Goal: Transaction & Acquisition: Purchase product/service

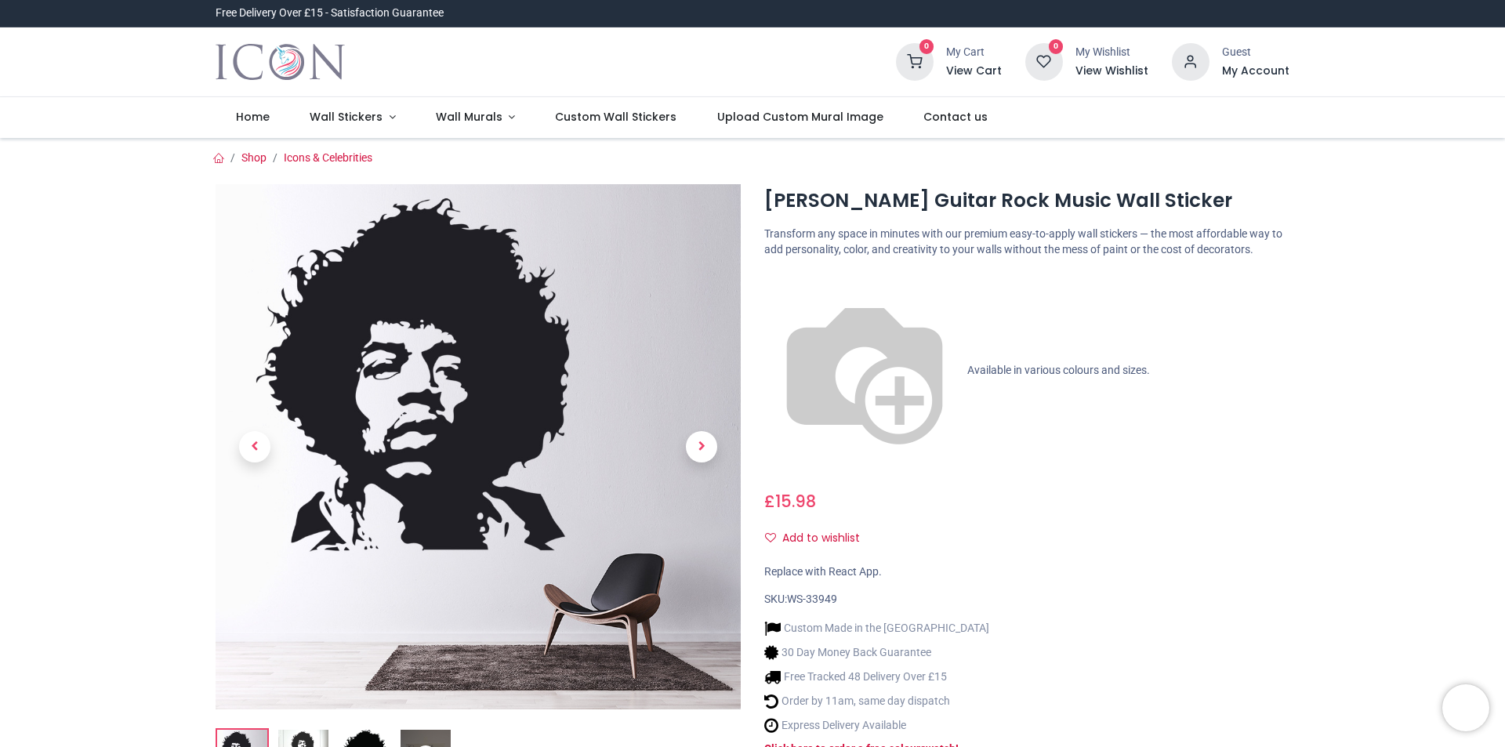
click at [686, 346] on link at bounding box center [701, 447] width 78 height 368
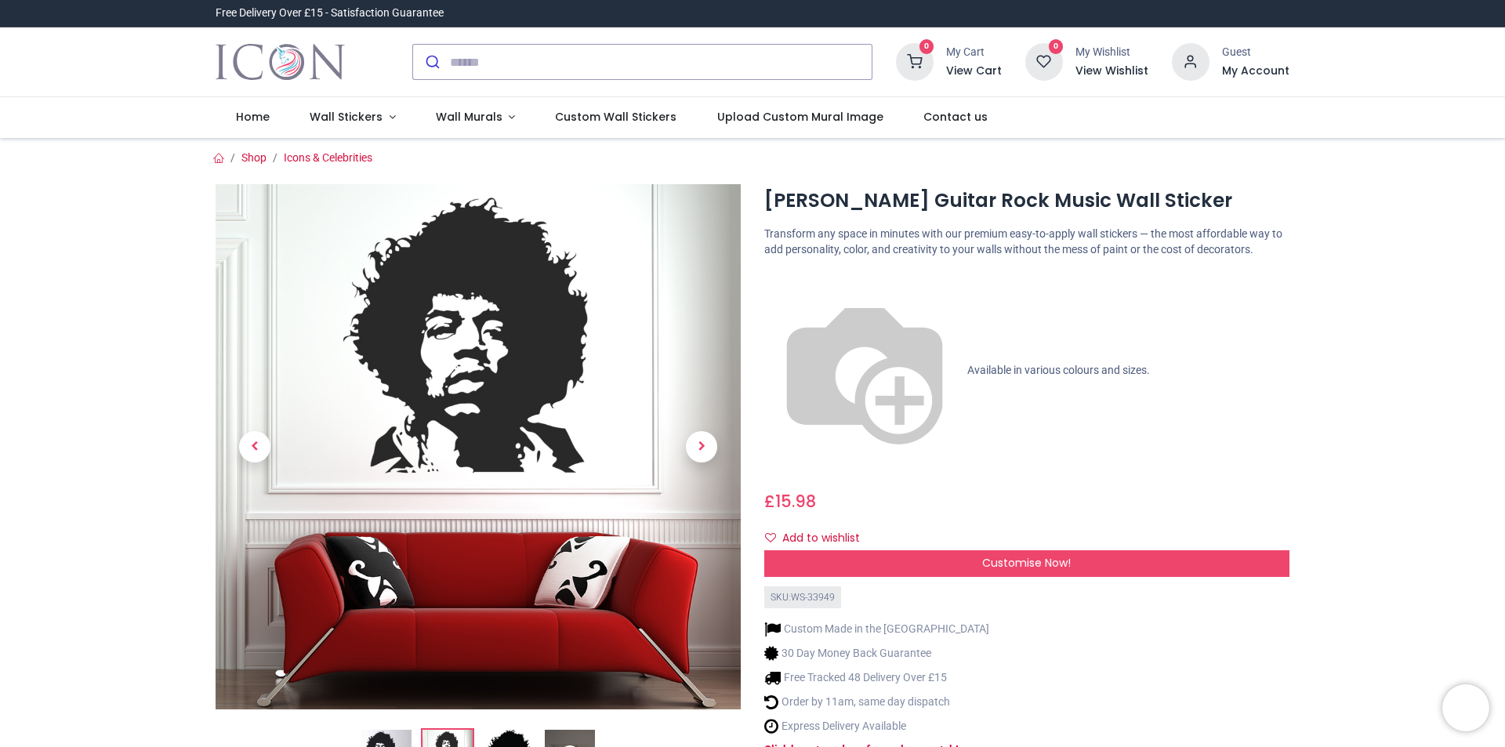
click at [686, 346] on link at bounding box center [701, 447] width 78 height 368
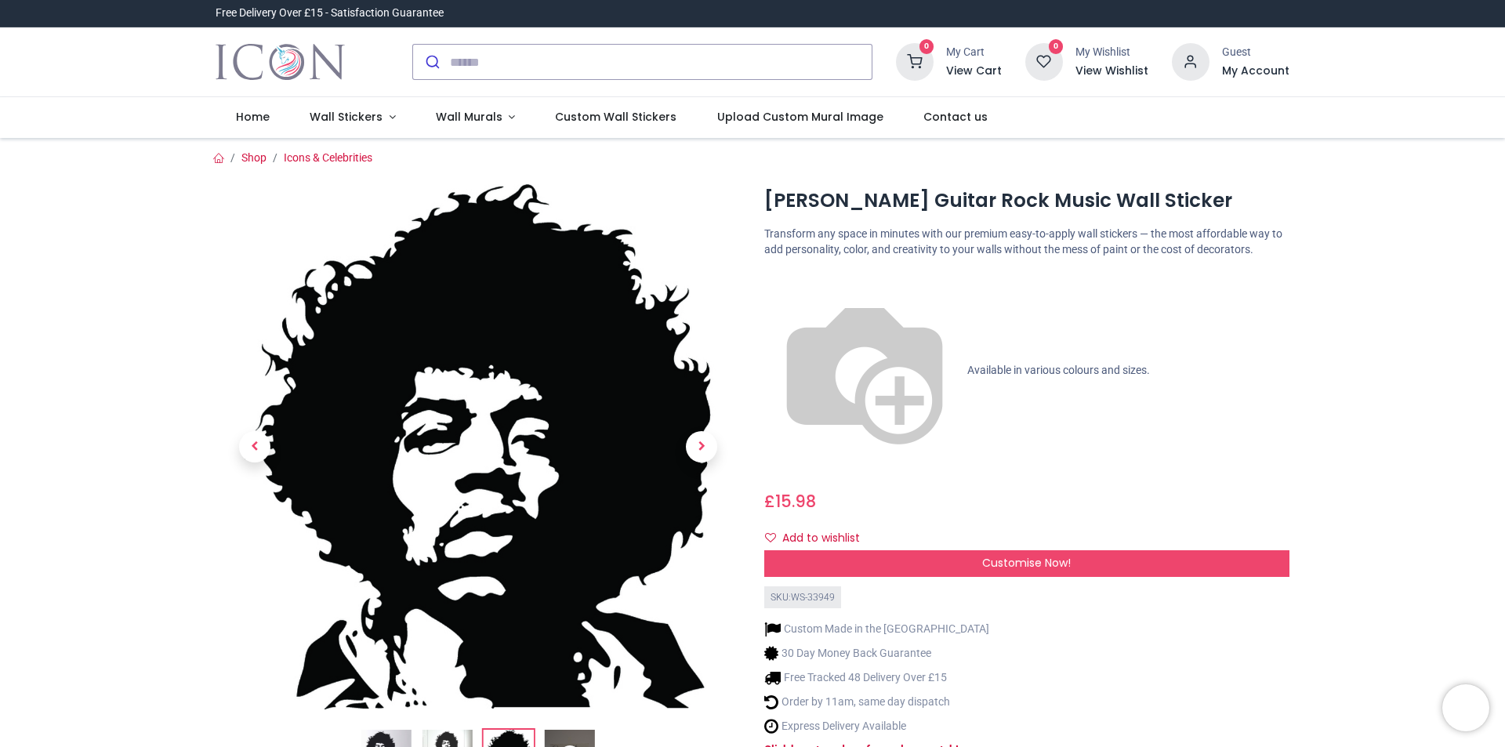
click at [686, 346] on link at bounding box center [701, 447] width 78 height 368
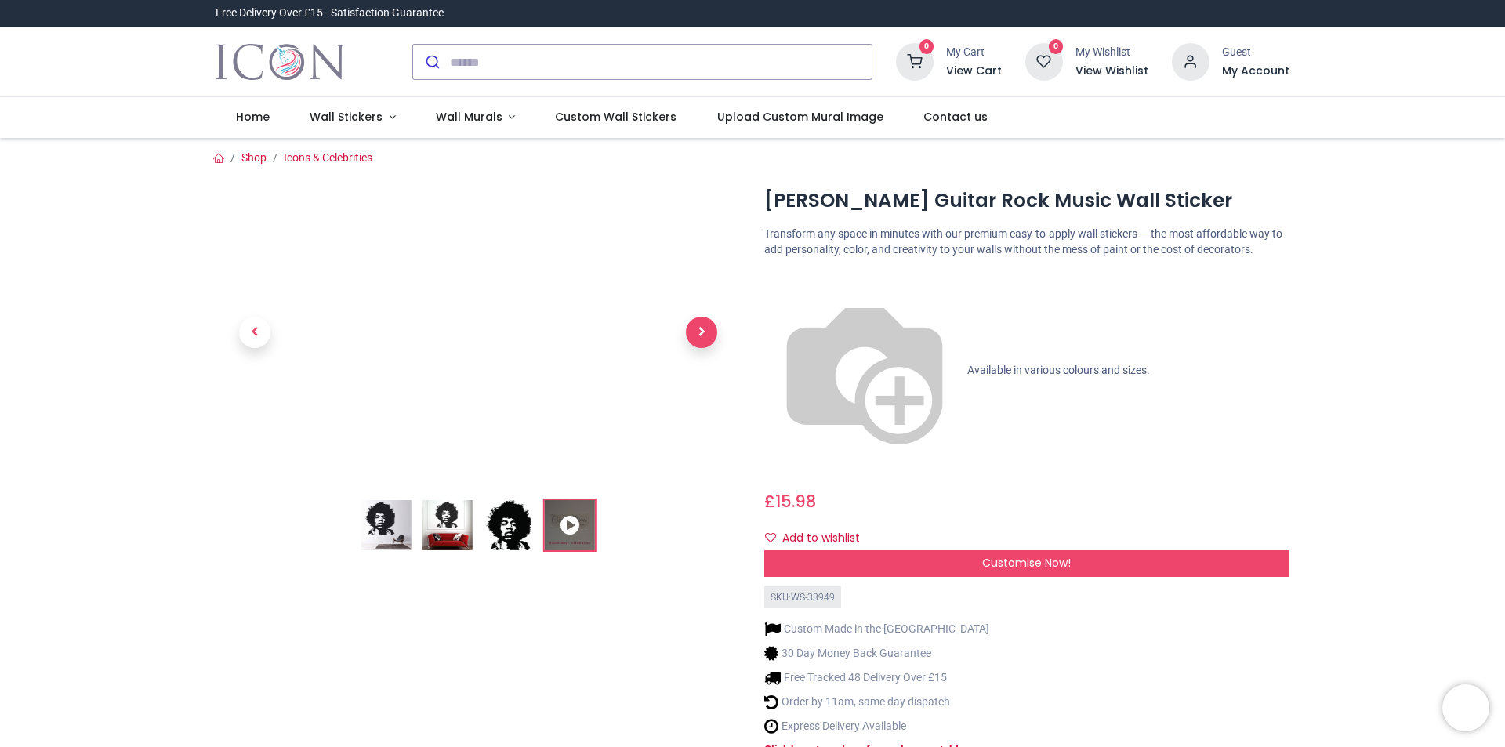
click at [709, 333] on span "Next" at bounding box center [701, 332] width 31 height 31
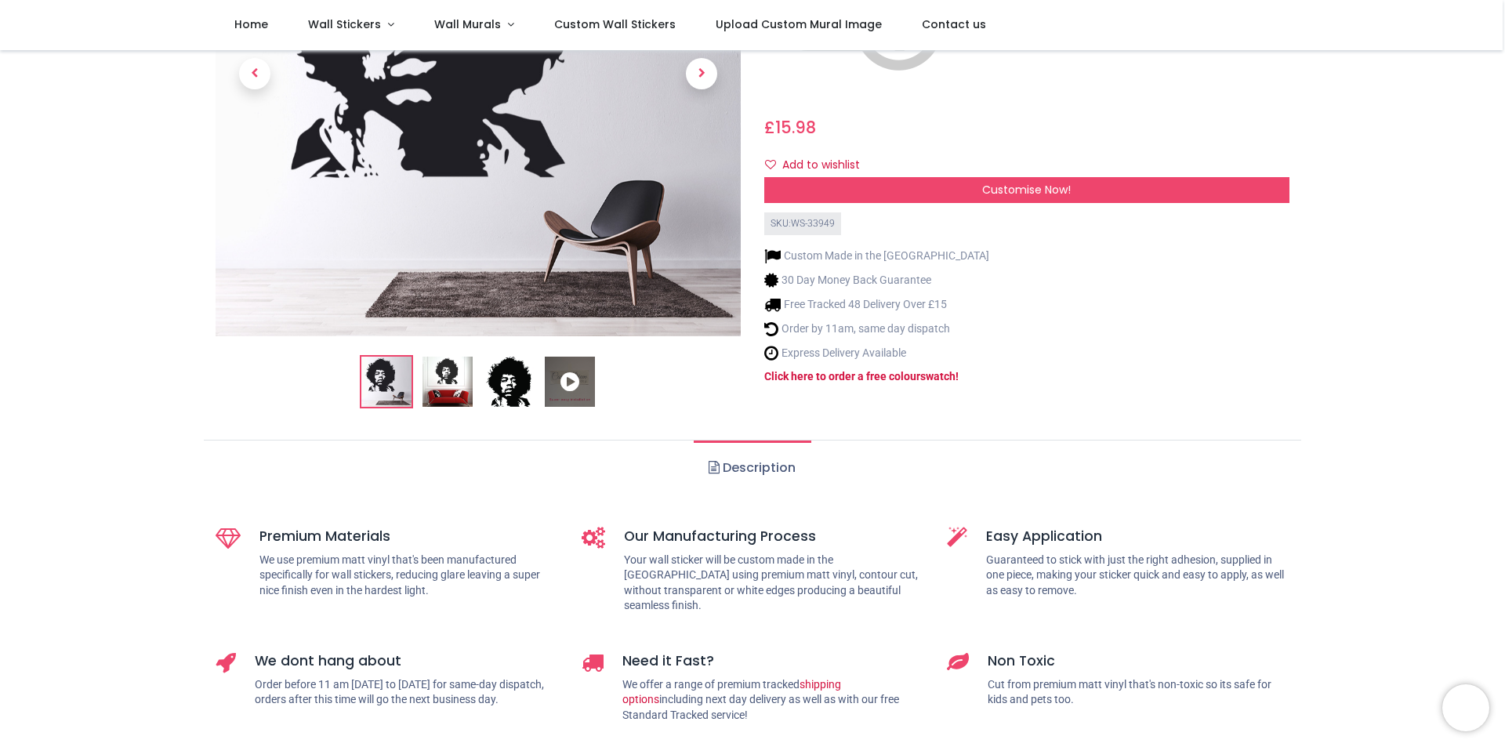
scroll to position [392, 0]
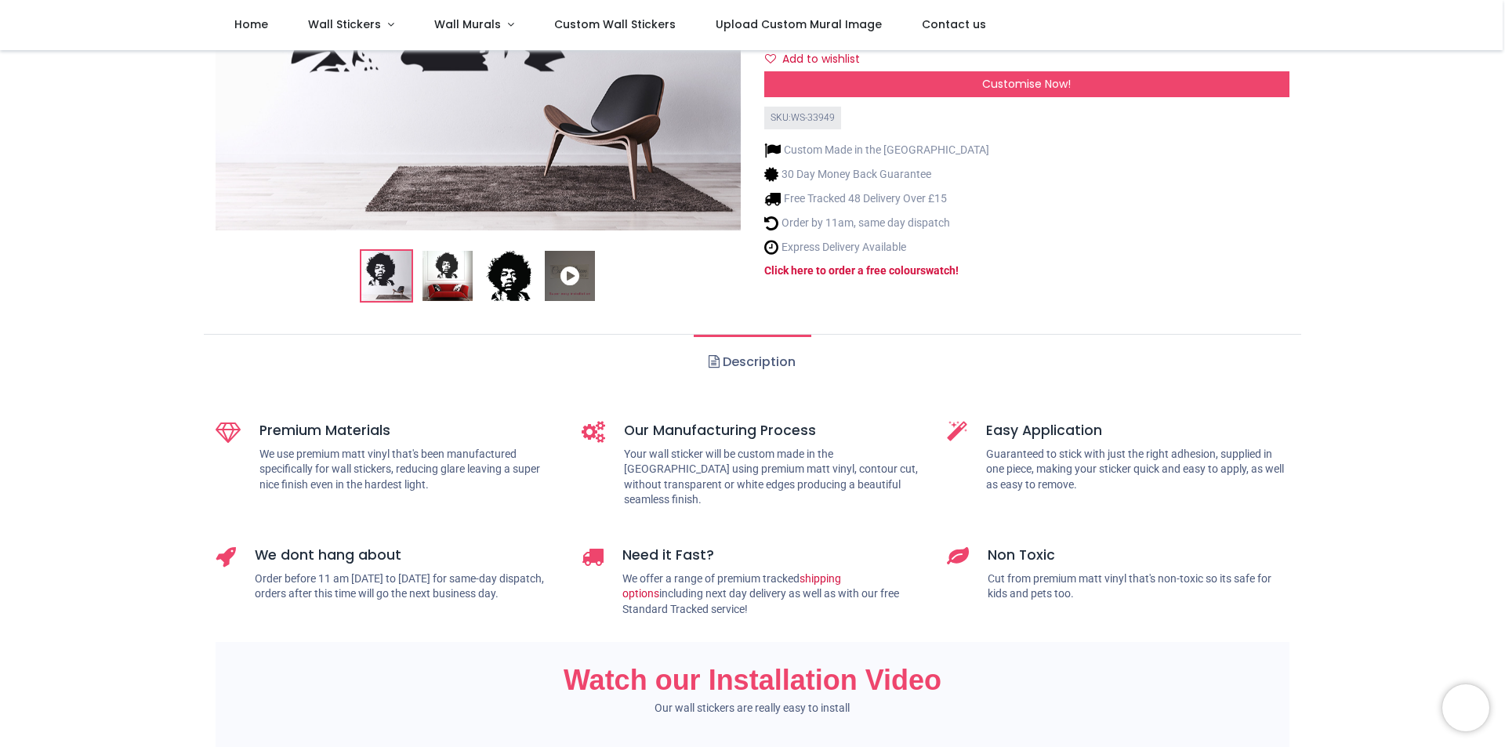
click at [756, 356] on link "Description" at bounding box center [752, 362] width 117 height 55
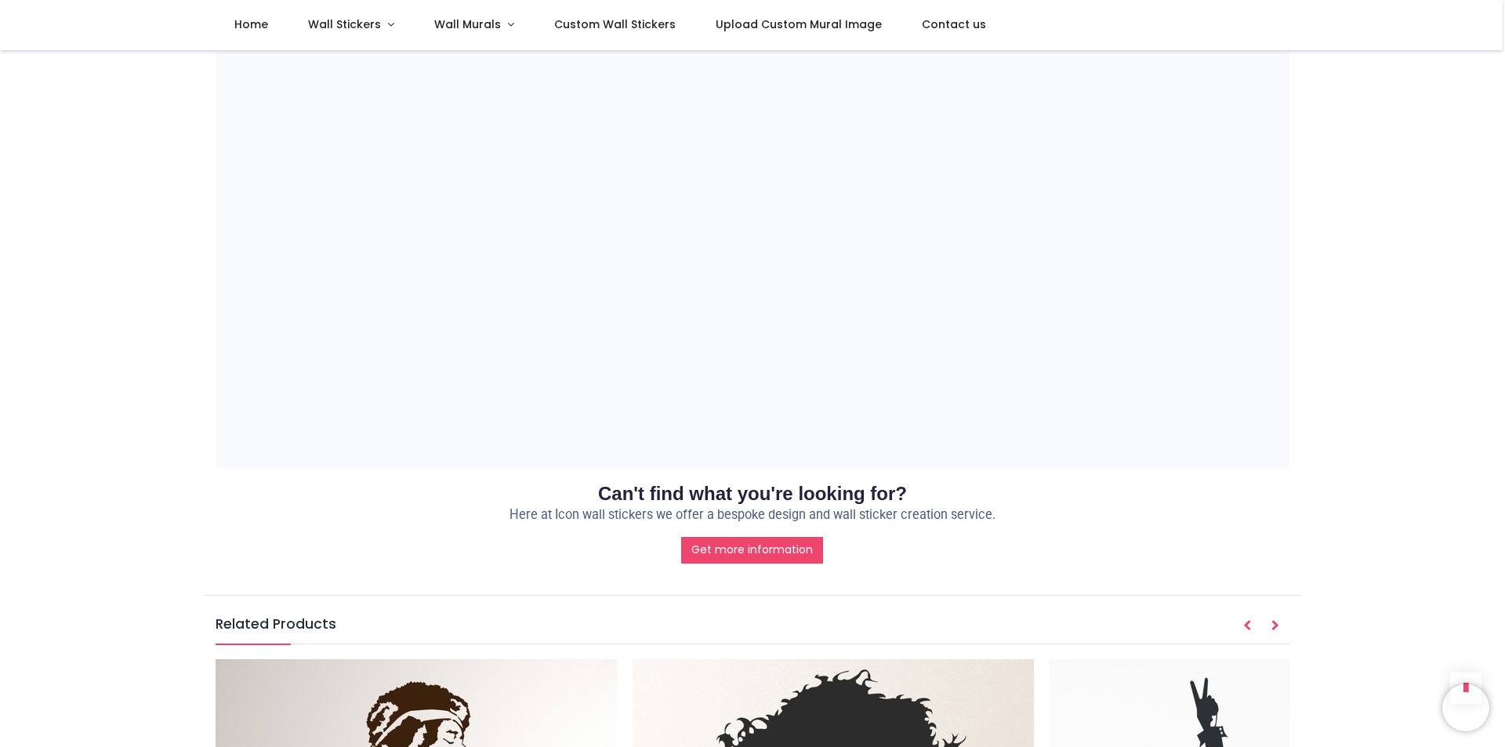
scroll to position [1803, 0]
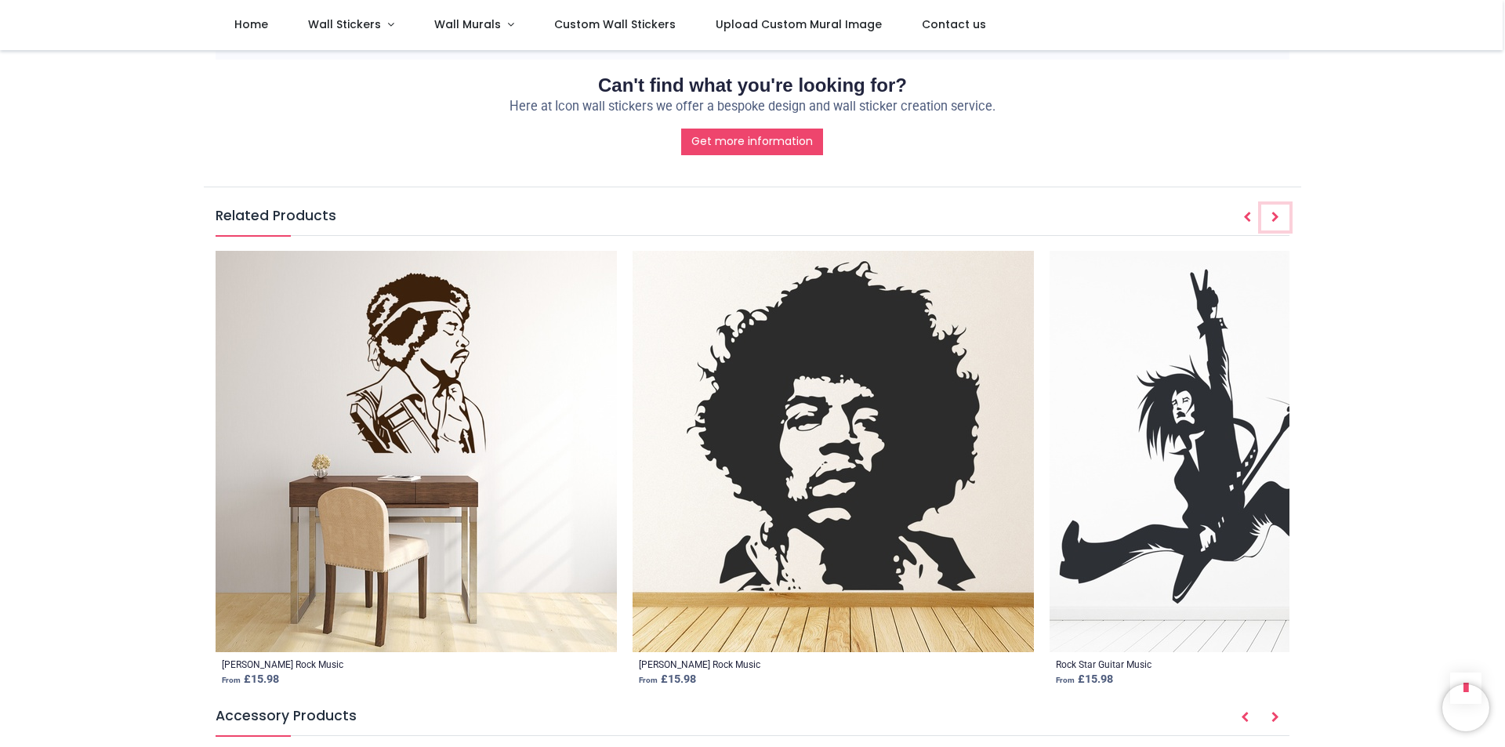
click at [1276, 212] on icon "Next" at bounding box center [1275, 217] width 8 height 11
click at [1250, 205] on button "Prev" at bounding box center [1247, 218] width 28 height 27
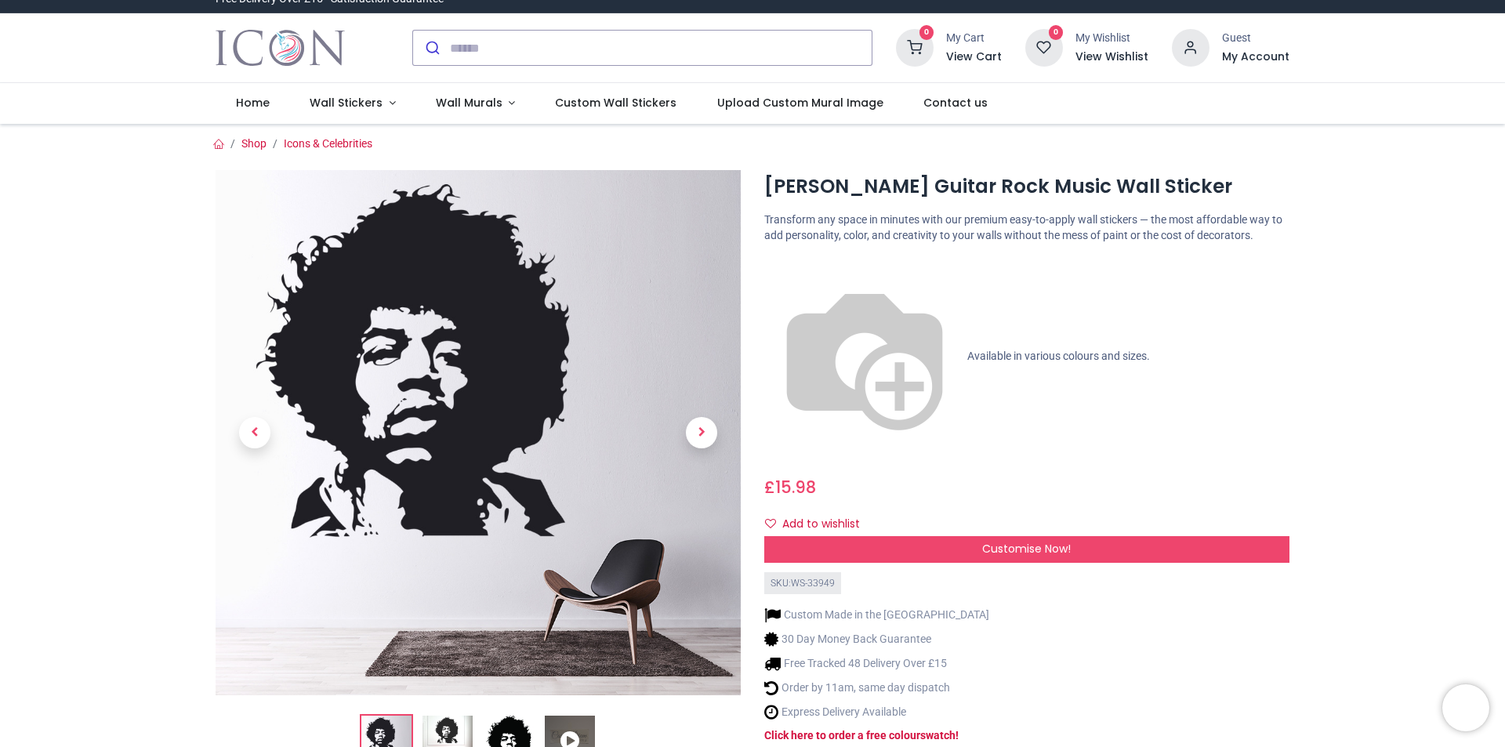
scroll to position [0, 0]
